Goal: Task Accomplishment & Management: Complete application form

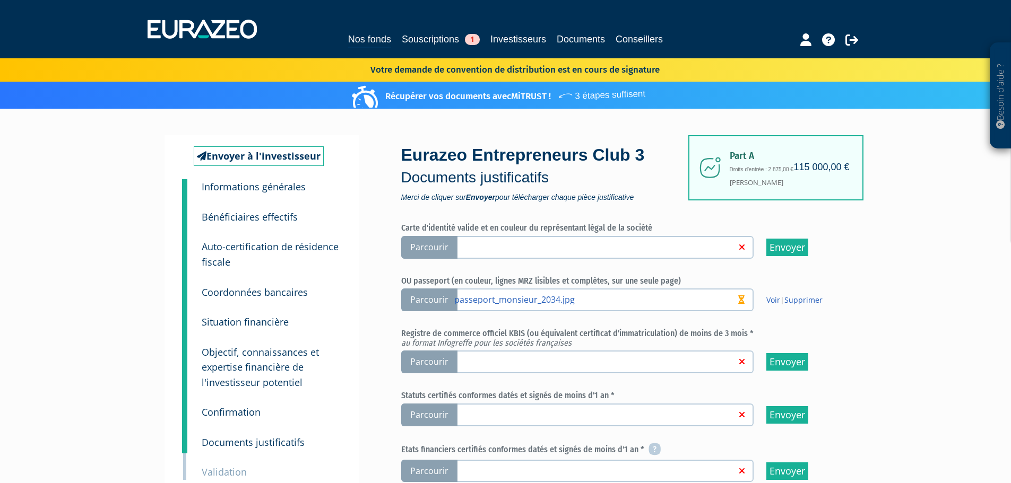
click at [448, 246] on span "Parcourir" at bounding box center [429, 247] width 56 height 23
click at [0, 0] on input "Parcourir" at bounding box center [0, 0] width 0 height 0
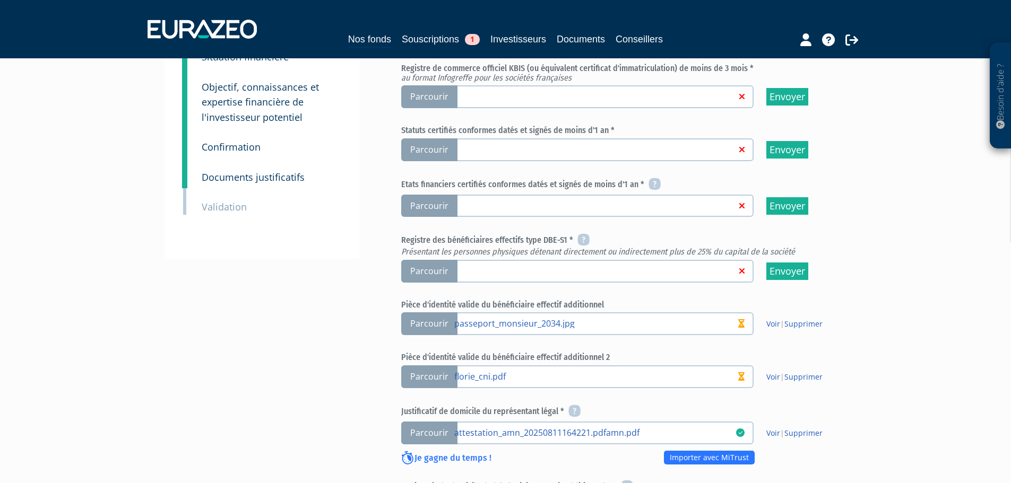
scroll to position [159, 0]
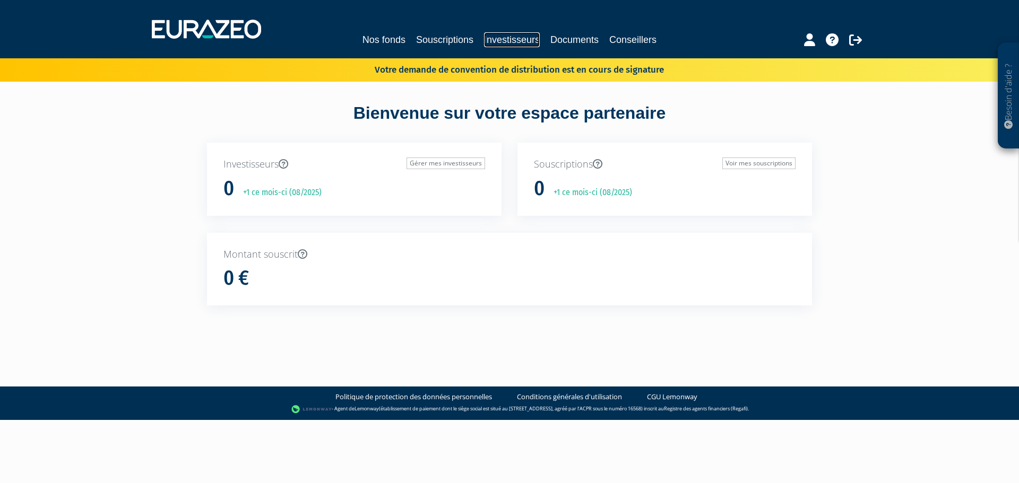
click at [510, 38] on link "Investisseurs" at bounding box center [512, 39] width 56 height 15
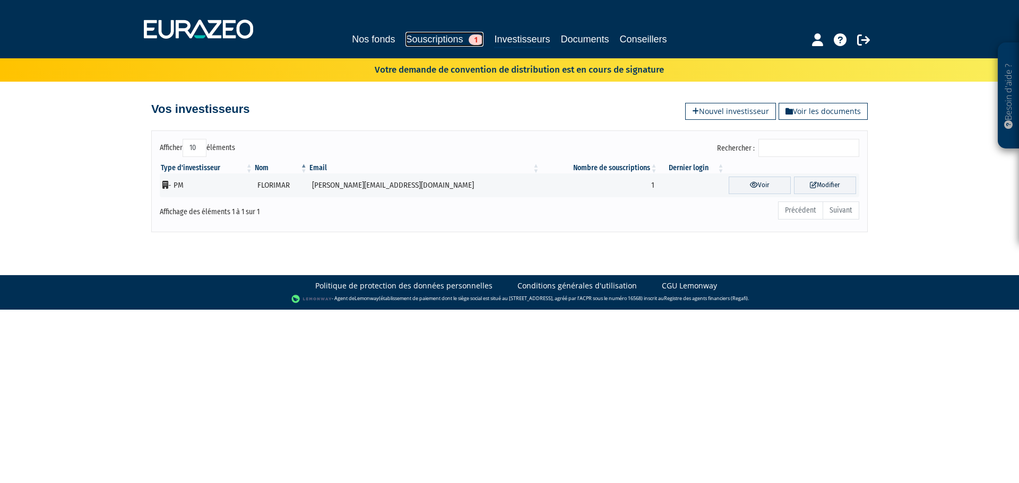
click at [425, 39] on link "Souscriptions 1" at bounding box center [444, 39] width 78 height 15
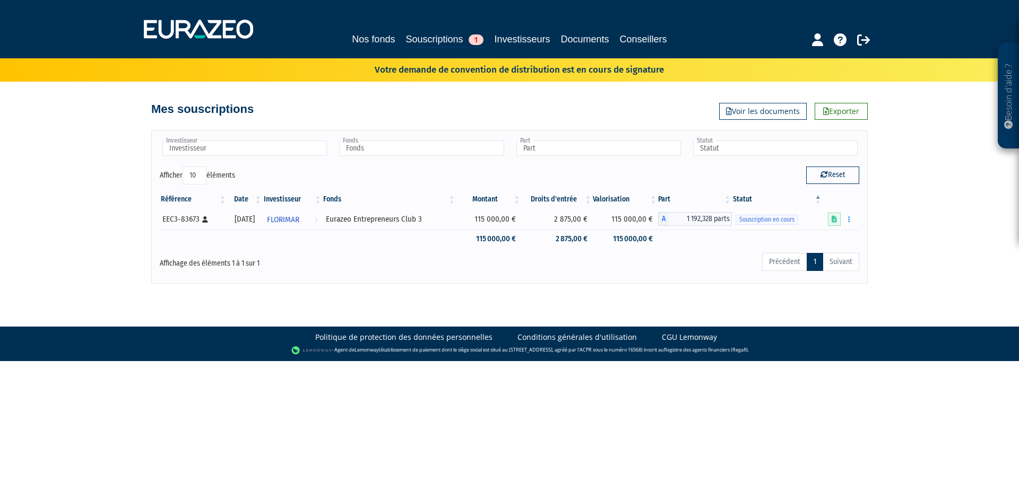
click at [204, 219] on icon at bounding box center [205, 219] width 6 height 6
click at [849, 214] on button "button" at bounding box center [849, 219] width 13 height 13
click at [836, 236] on link "Editer le montant" at bounding box center [817, 239] width 69 height 18
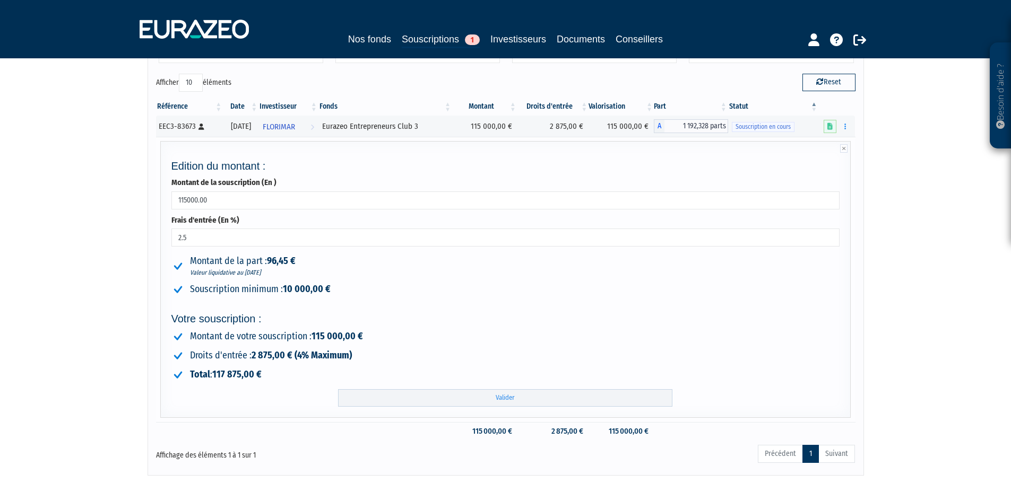
scroll to position [163, 0]
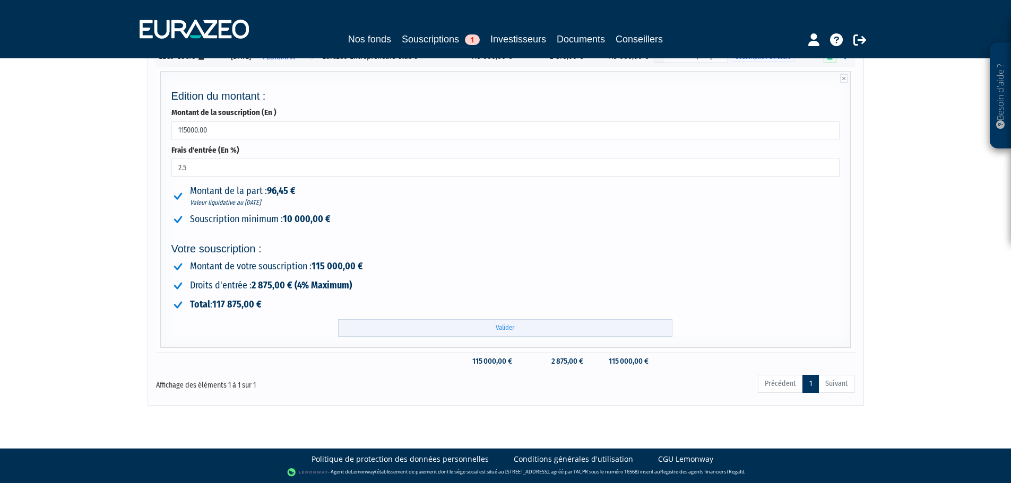
click at [569, 329] on input "Valider" at bounding box center [505, 328] width 334 height 18
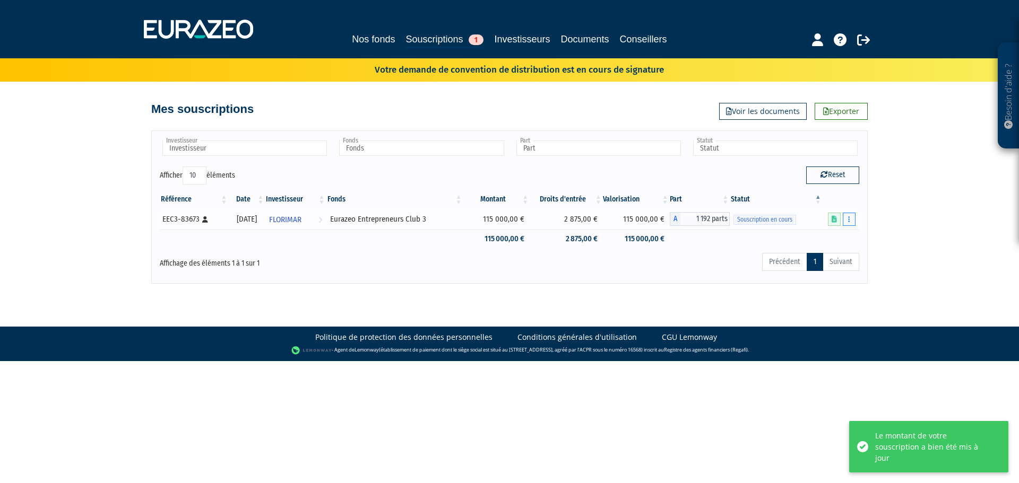
click at [850, 221] on button "button" at bounding box center [849, 219] width 13 height 13
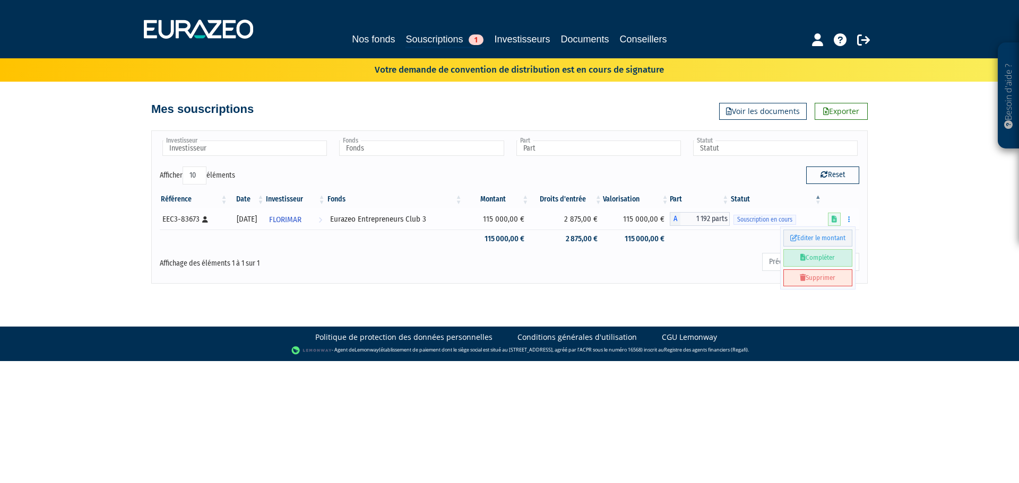
click at [835, 258] on link "Compléter" at bounding box center [817, 258] width 69 height 18
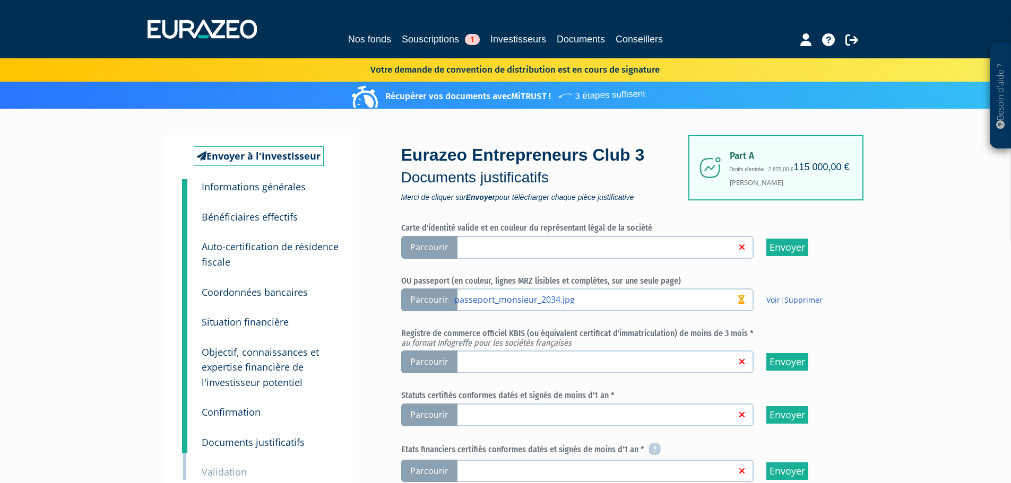
click at [417, 241] on span "Parcourir" at bounding box center [429, 247] width 56 height 23
click at [0, 0] on input "Parcourir" at bounding box center [0, 0] width 0 height 0
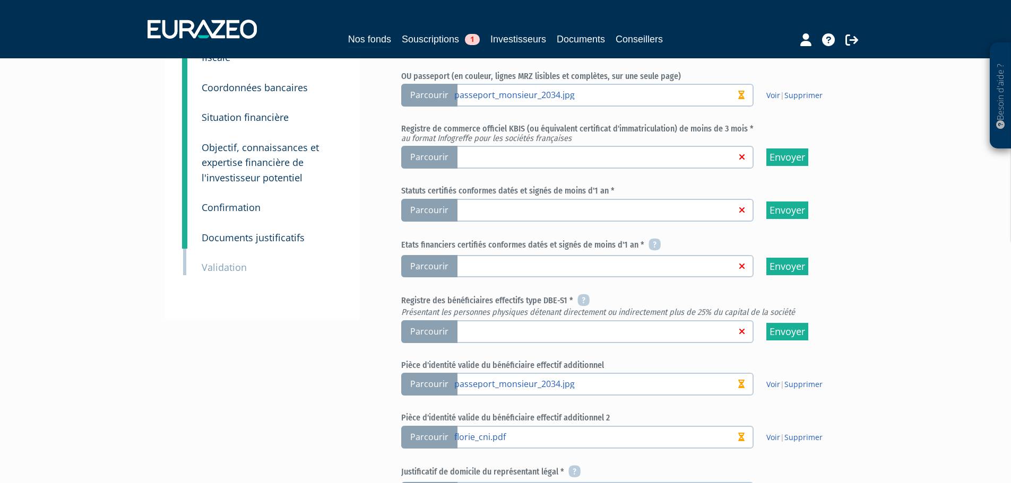
scroll to position [212, 0]
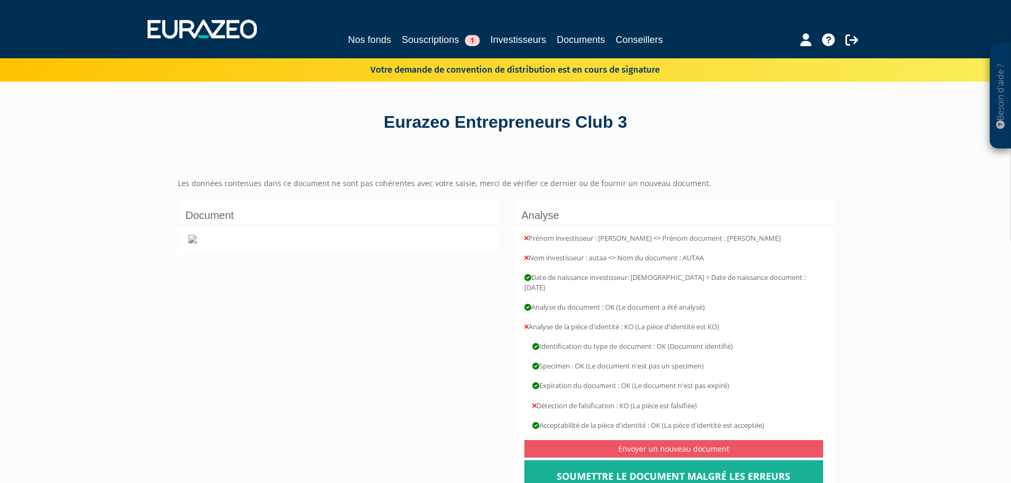
drag, startPoint x: 31, startPoint y: 253, endPoint x: 81, endPoint y: 255, distance: 49.9
click at [31, 253] on div "Besoin d'aide ? × J'ai besoin d'aide Si vous avez une question à propos du fonc…" at bounding box center [505, 282] width 1011 height 565
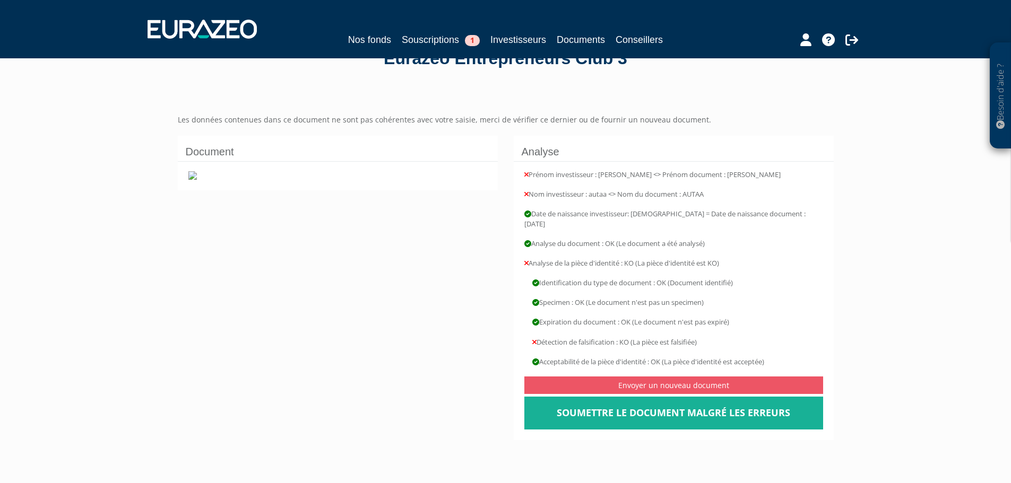
scroll to position [212, 0]
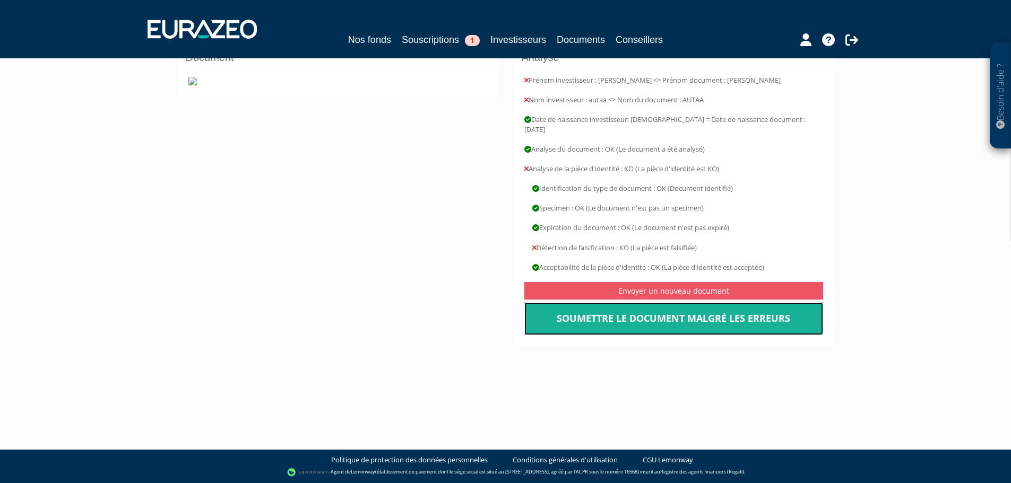
click at [607, 302] on link "Soumettre le document malgré les erreurs" at bounding box center [673, 318] width 299 height 33
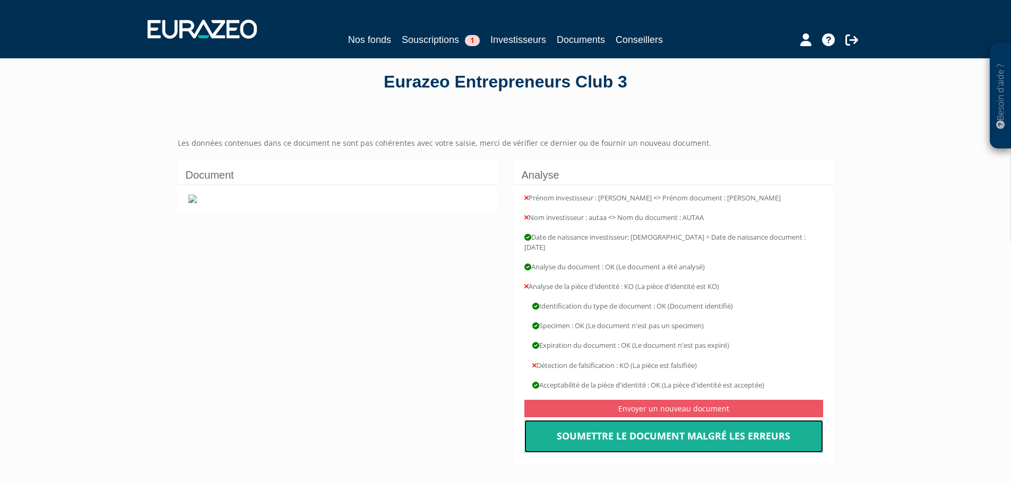
scroll to position [0, 0]
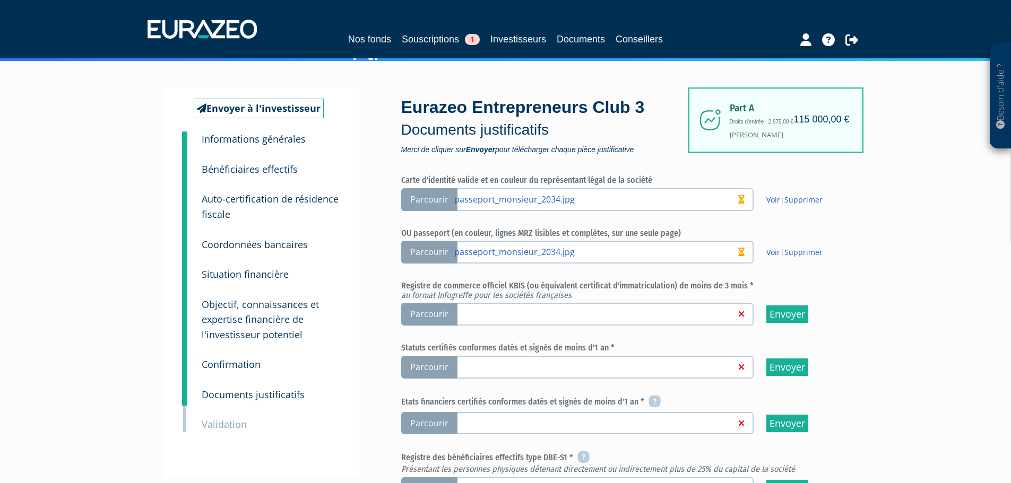
scroll to position [106, 0]
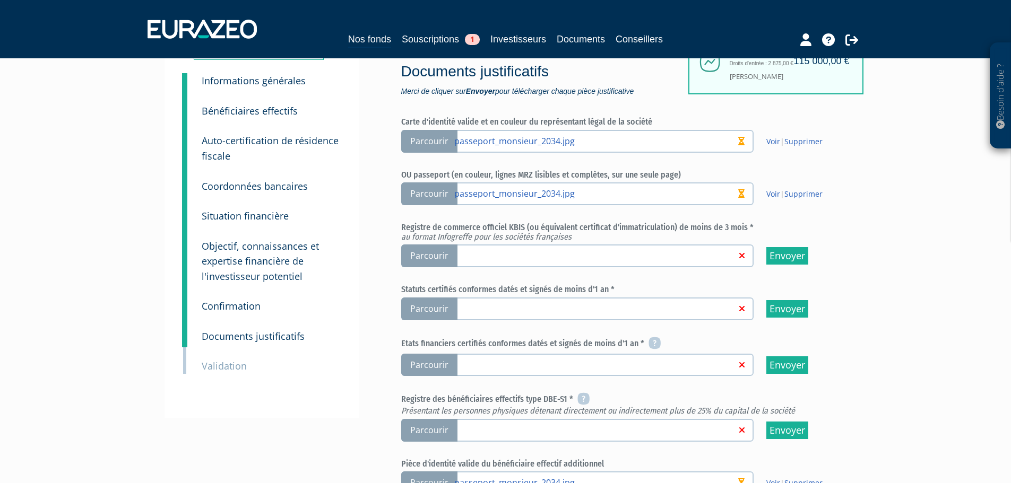
drag, startPoint x: 36, startPoint y: 307, endPoint x: 45, endPoint y: 307, distance: 8.5
click at [36, 307] on div "Besoin d'aide ? × J'ai besoin d'aide Si vous avez une question à propos du fonc…" at bounding box center [505, 459] width 1011 height 1130
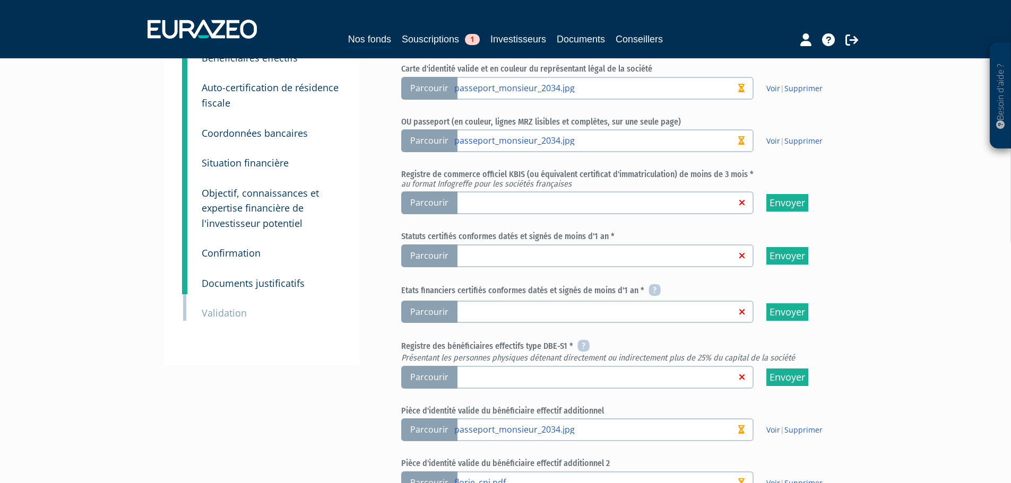
click at [433, 374] on span "Parcourir" at bounding box center [429, 377] width 56 height 23
click at [0, 0] on input "Parcourir" at bounding box center [0, 0] width 0 height 0
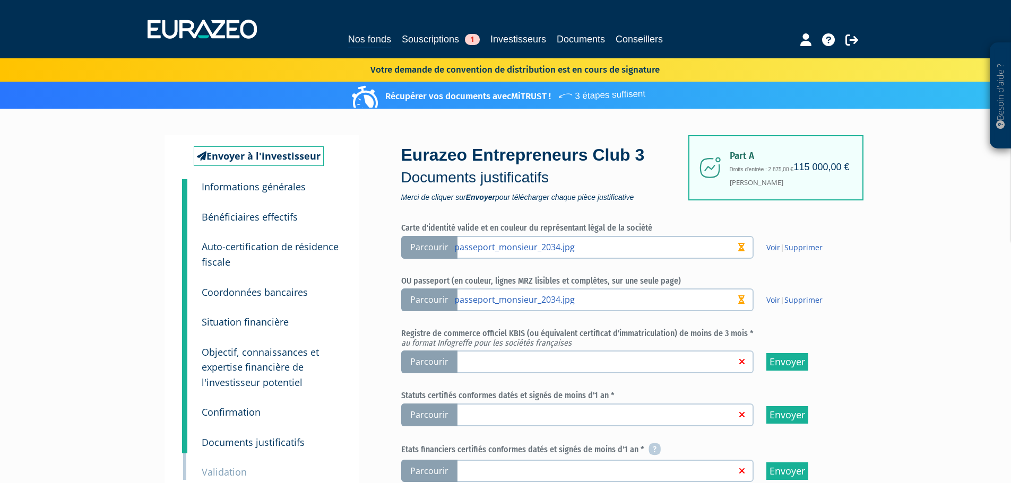
click at [424, 420] on span "Parcourir" at bounding box center [429, 415] width 56 height 23
click at [0, 0] on input "Parcourir" at bounding box center [0, 0] width 0 height 0
click at [421, 365] on span "Parcourir" at bounding box center [429, 362] width 56 height 23
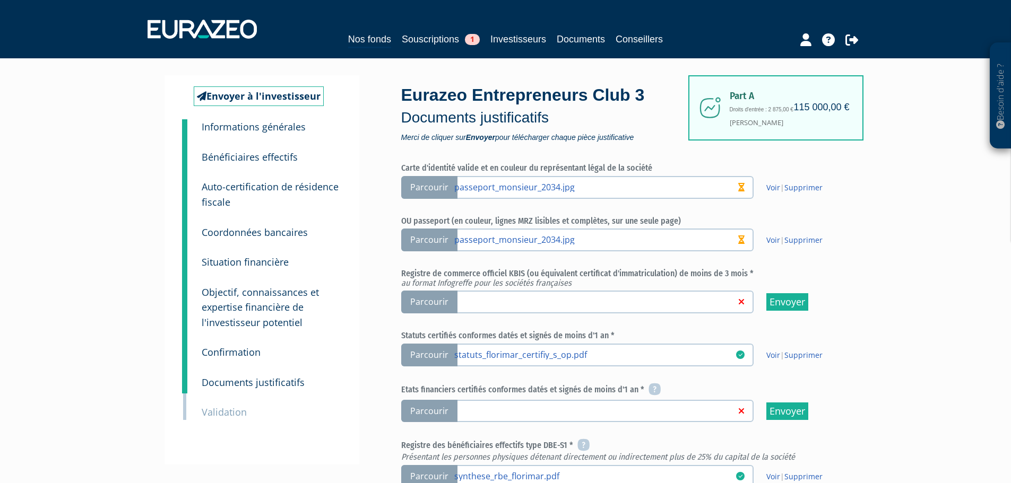
scroll to position [159, 0]
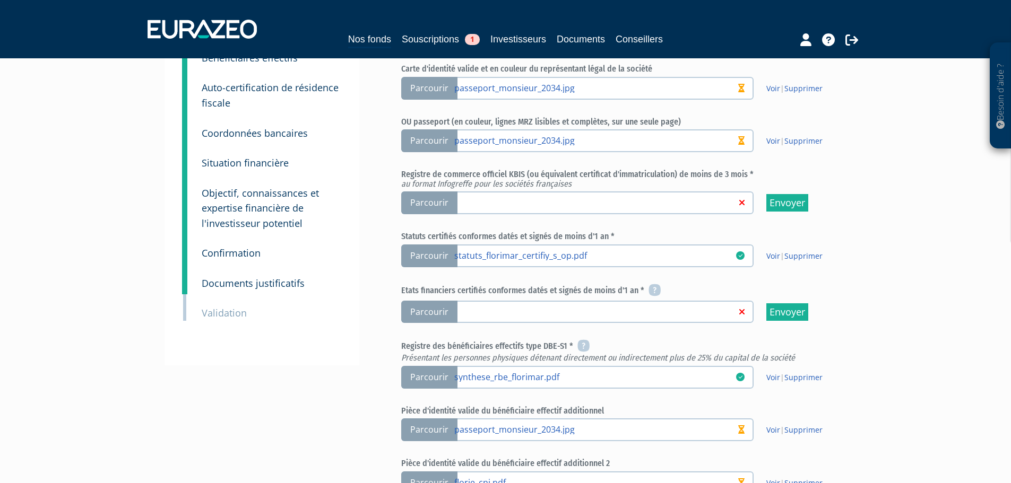
click at [427, 313] on span "Parcourir" at bounding box center [429, 312] width 56 height 23
click at [0, 0] on input "Parcourir" at bounding box center [0, 0] width 0 height 0
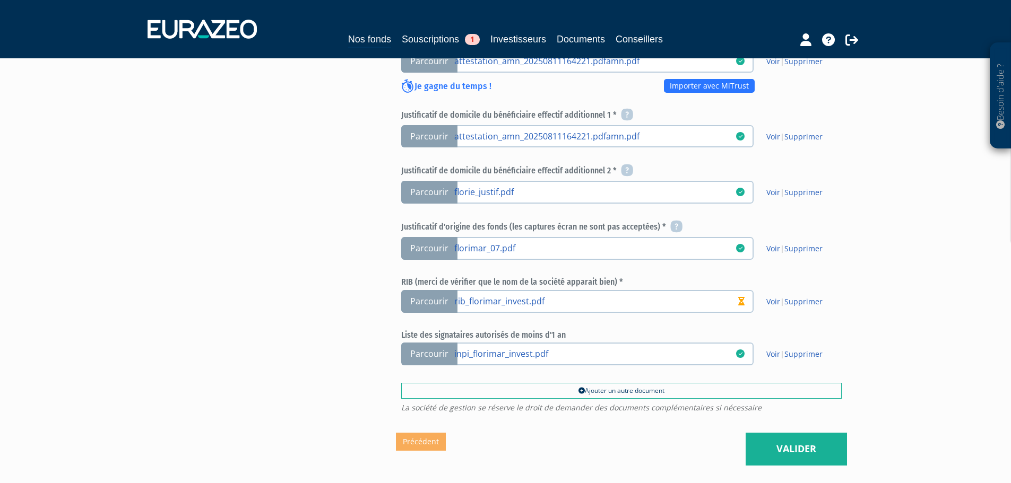
scroll to position [723, 0]
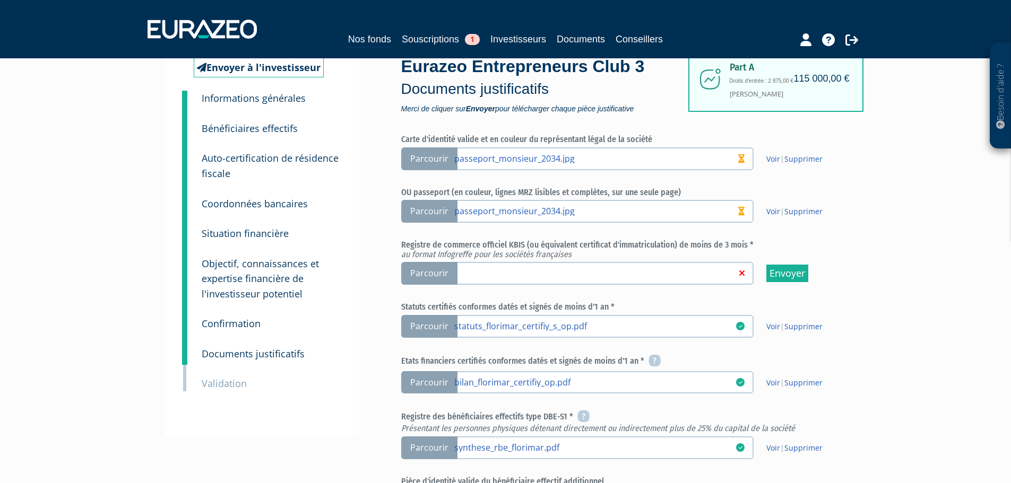
scroll to position [159, 0]
